Goal: Navigation & Orientation: Understand site structure

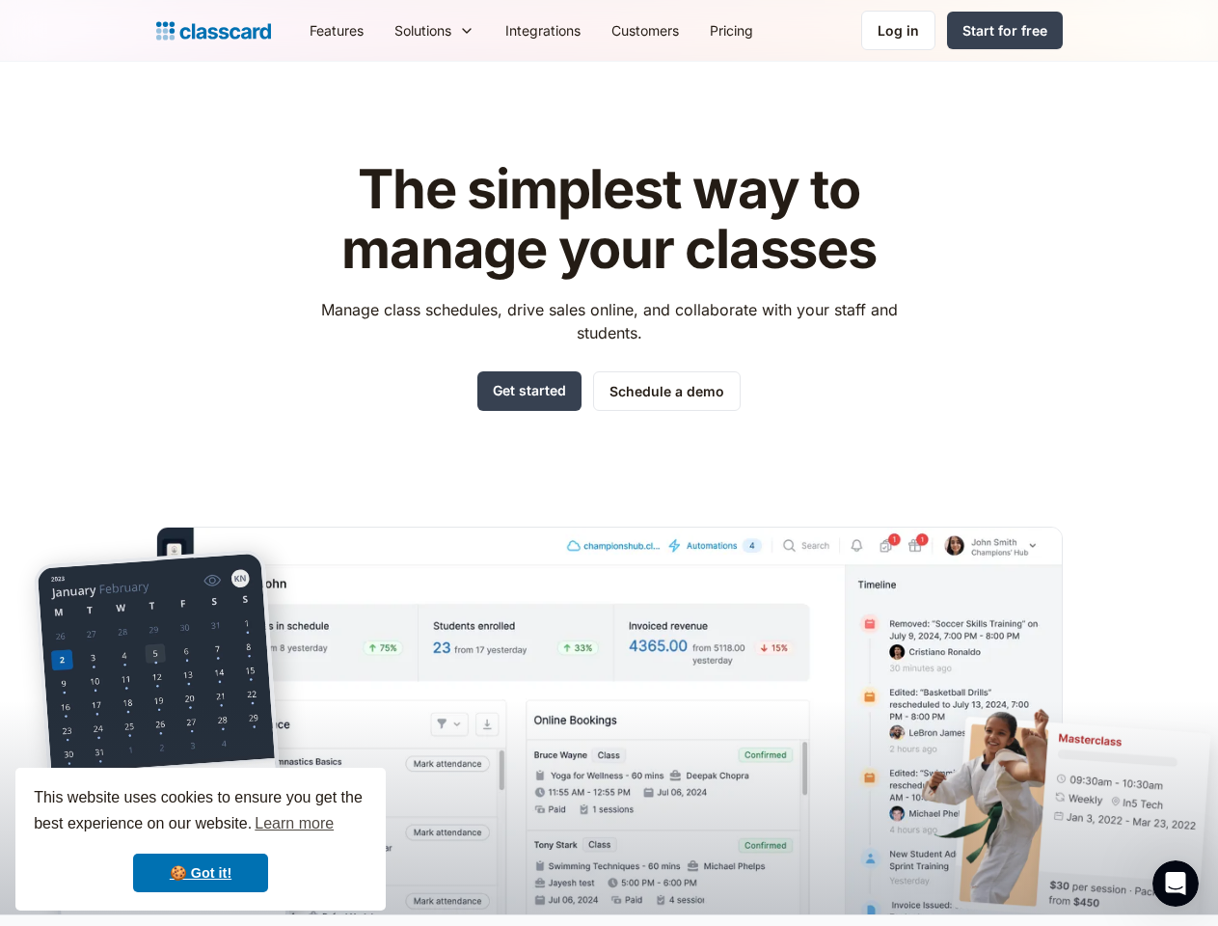
click at [609, 463] on div "The simplest way to manage your classes Manage class schedules, drive sales onl…" at bounding box center [609, 521] width 907 height 785
click at [201, 839] on div "This website uses cookies to ensure you get the best experience on our website.…" at bounding box center [200, 839] width 370 height 143
click at [678, 30] on nav "Features Resources Blog The latest industry news, updates and info. Customer st…" at bounding box center [678, 30] width 769 height 43
click at [379, 30] on div "Solutions Sports academy Swim school Dance studio Gymnastics Music school Marti…" at bounding box center [434, 30] width 111 height 43
click at [1176, 884] on icon "Open Intercom Messenger" at bounding box center [1177, 884] width 32 height 32
